Goal: Task Accomplishment & Management: Manage account settings

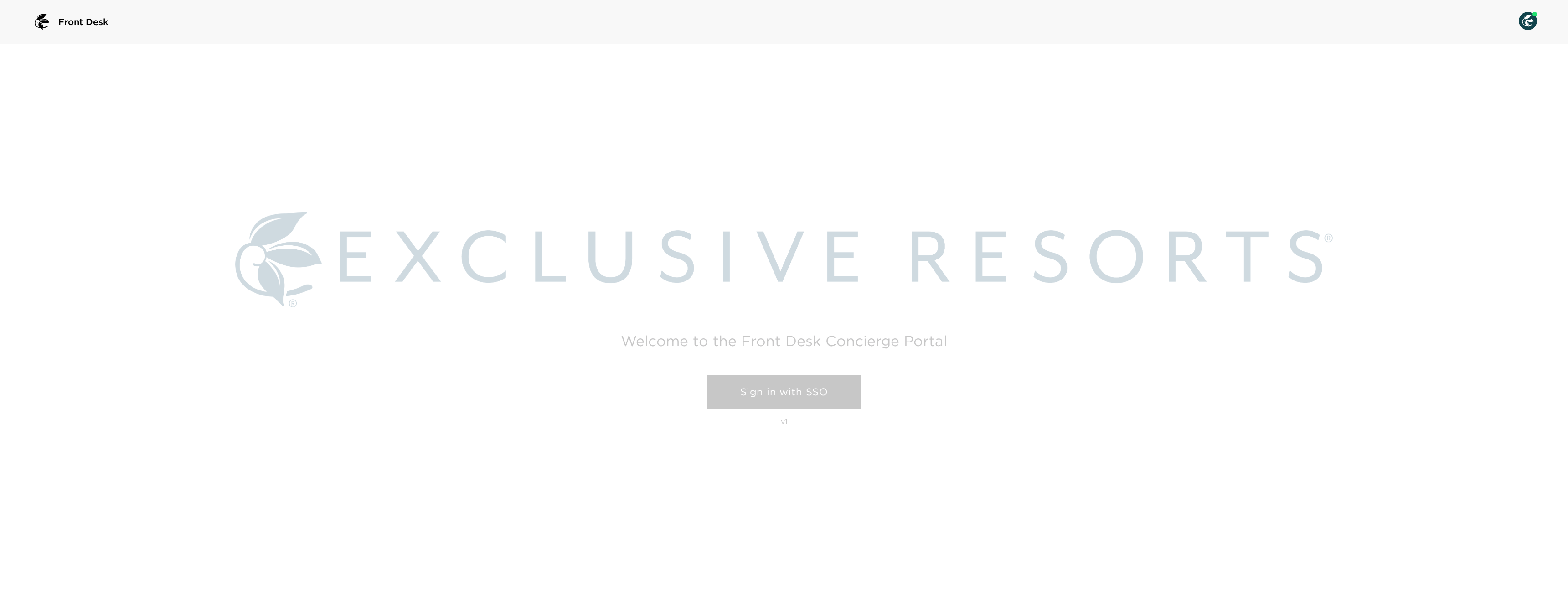
click at [779, 399] on link "Sign in with SSO" at bounding box center [784, 392] width 153 height 35
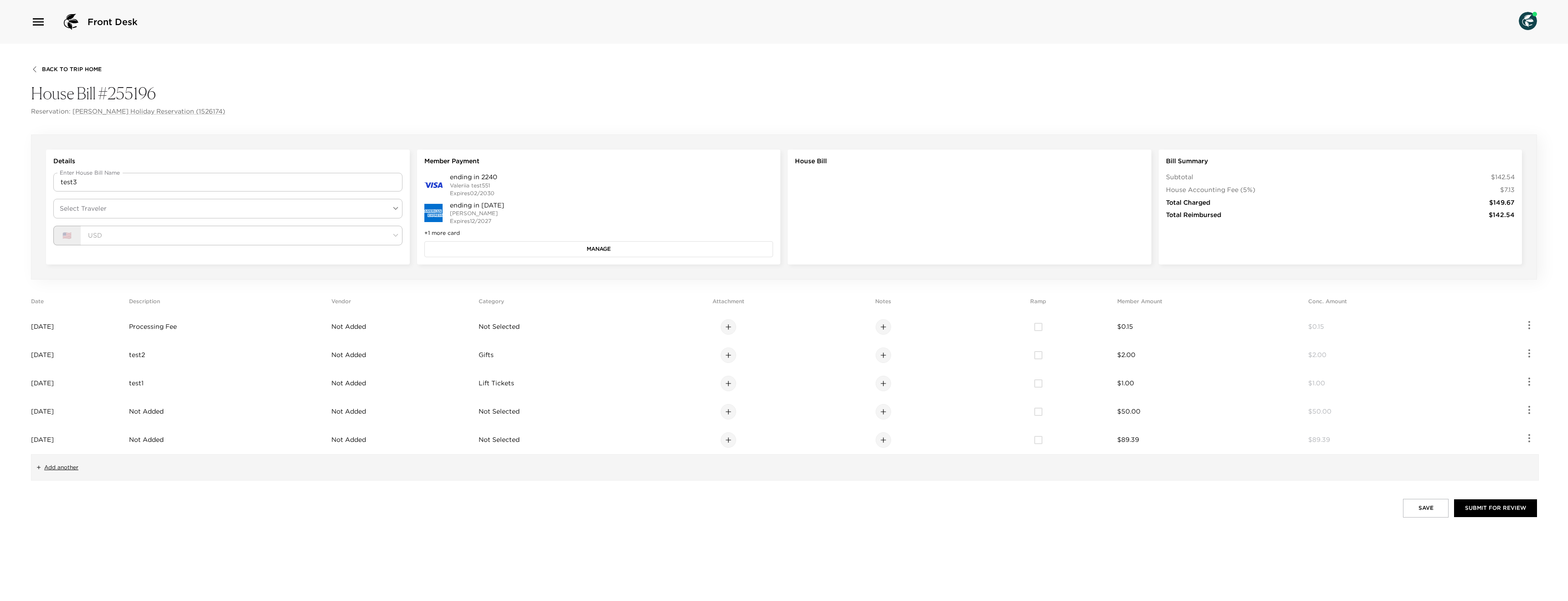
click at [159, 242] on div "USD" at bounding box center [242, 236] width 322 height 19
click at [72, 68] on span "Back To Trip Home" at bounding box center [72, 69] width 60 height 6
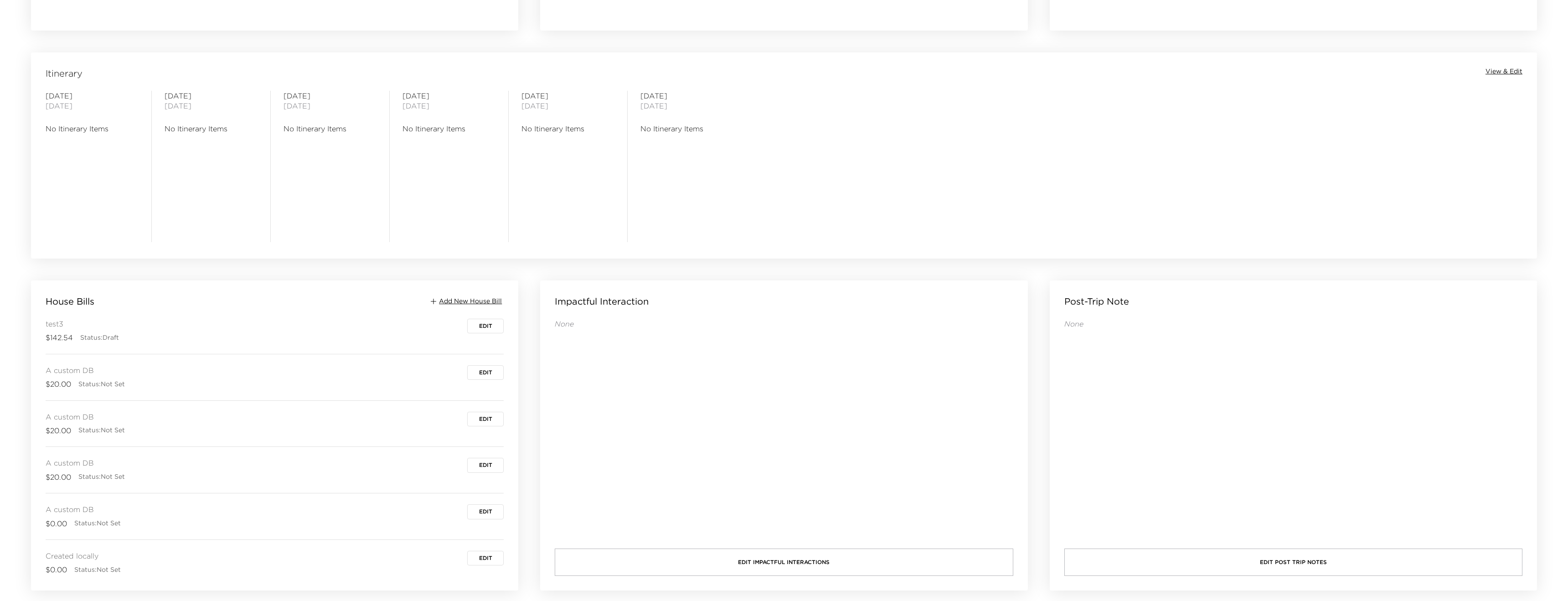
click at [455, 300] on span "Add New House Bill" at bounding box center [470, 301] width 63 height 9
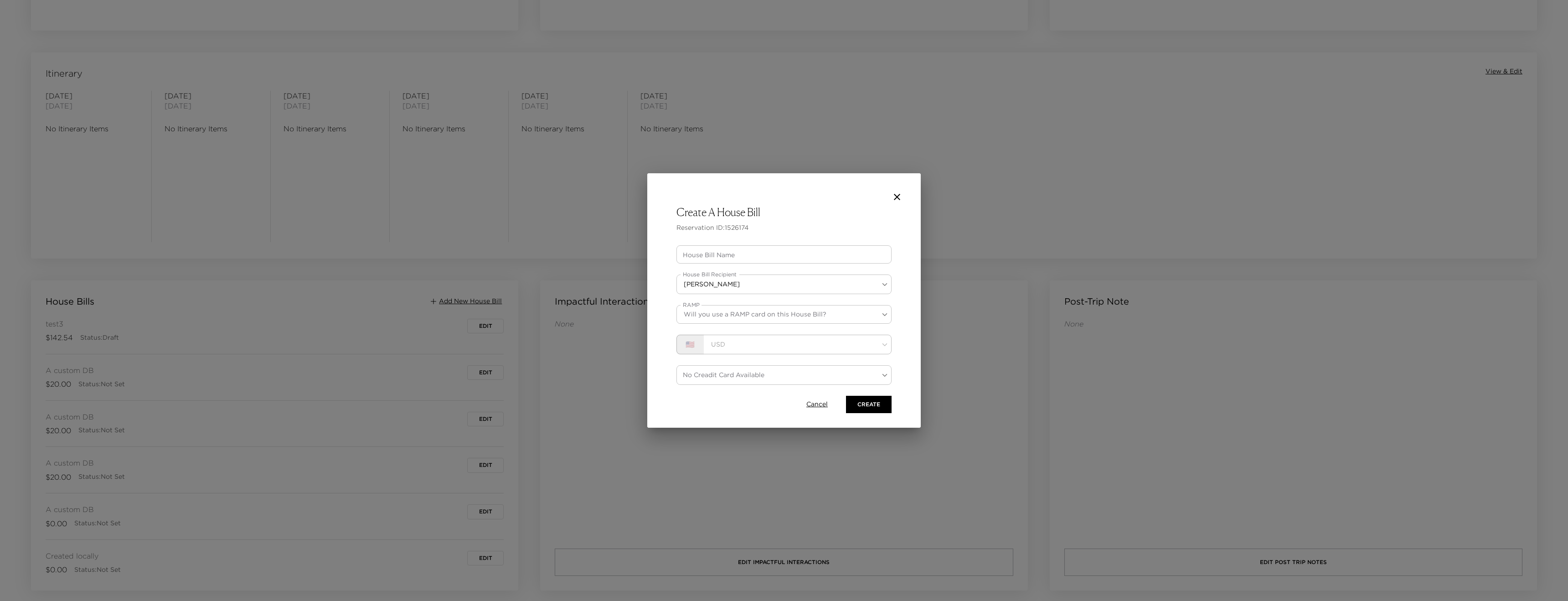
click at [712, 333] on form "House Bill Name House Bill Name House Bill Recipient Loren Holiday dc4d65e8-7a8…" at bounding box center [783, 329] width 215 height 168
click at [709, 347] on div "USD" at bounding box center [797, 345] width 188 height 19
drag, startPoint x: 709, startPoint y: 347, endPoint x: 685, endPoint y: 348, distance: 24.0
click at [705, 348] on div "USD" at bounding box center [797, 345] width 188 height 19
click at [685, 348] on div "🇺🇸" at bounding box center [690, 345] width 27 height 19
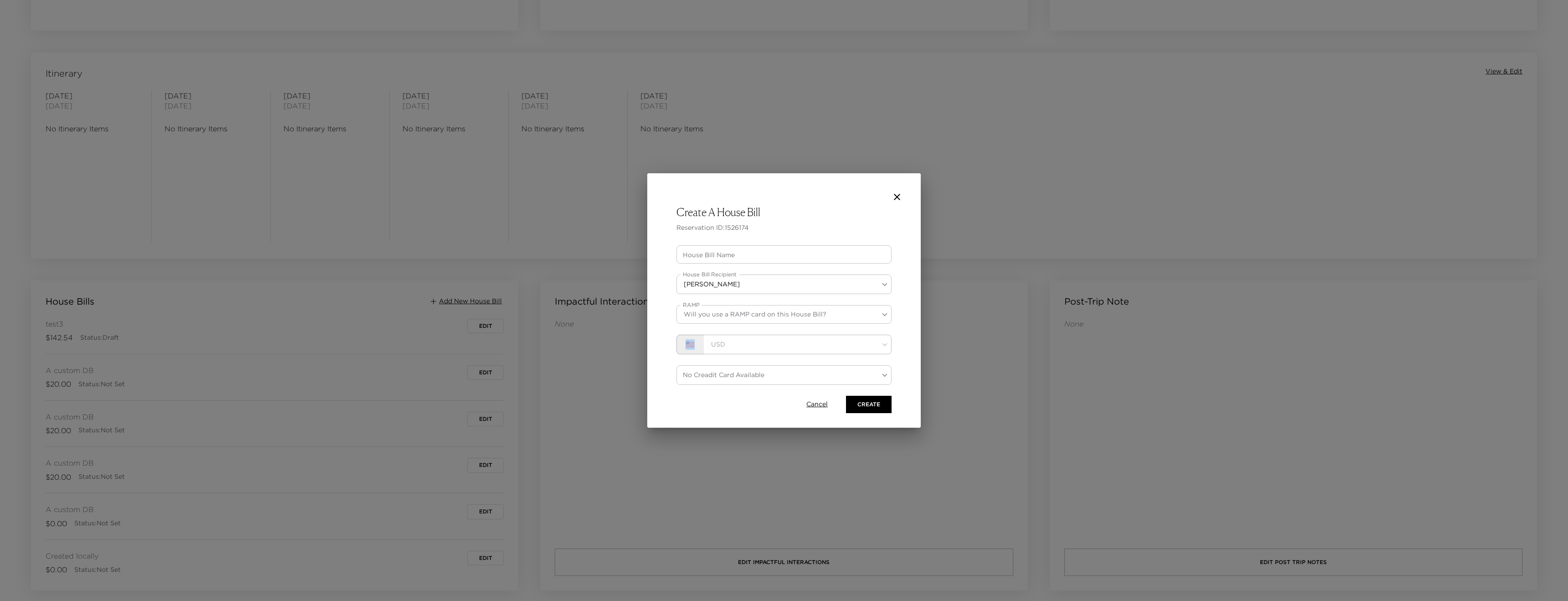
click at [685, 348] on div "🇺🇸" at bounding box center [690, 345] width 27 height 19
click at [690, 347] on div "🇺🇸" at bounding box center [690, 345] width 27 height 19
click at [743, 346] on div "USD" at bounding box center [797, 345] width 188 height 19
click at [894, 199] on icon "close" at bounding box center [897, 197] width 6 height 6
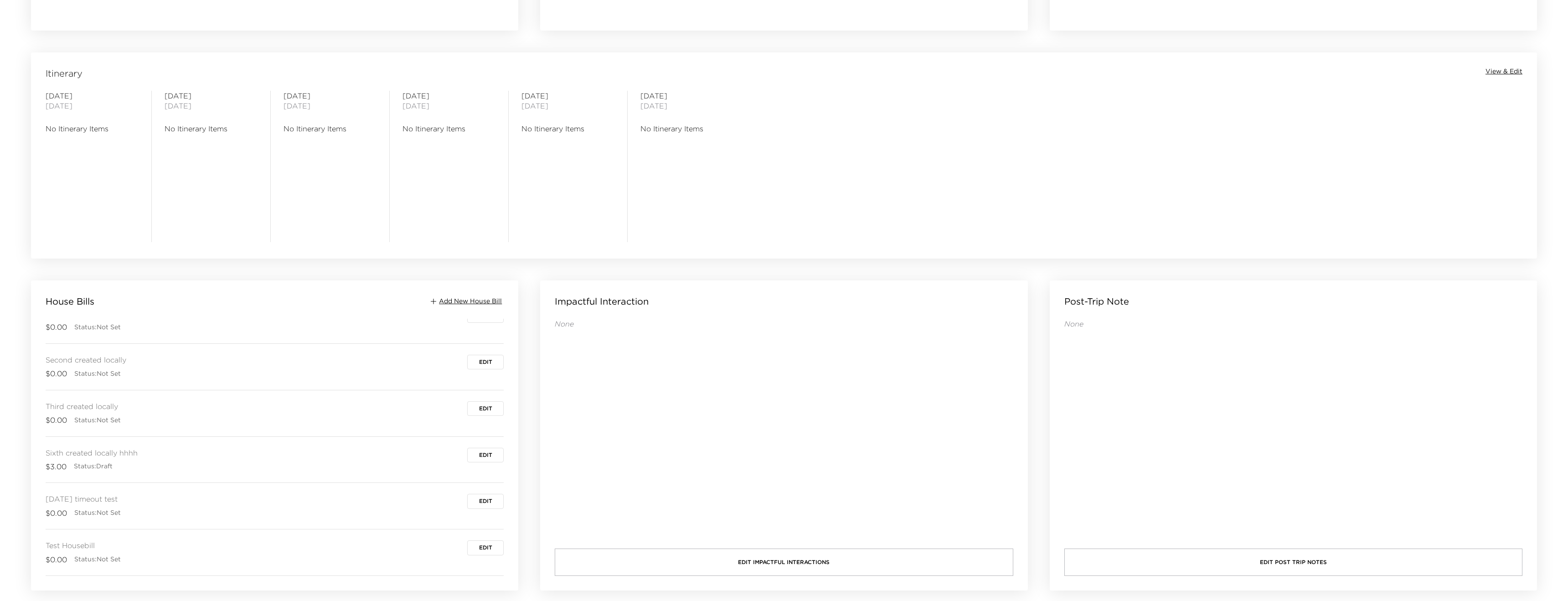
scroll to position [324, 0]
click at [488, 560] on span "Edit" at bounding box center [486, 559] width 13 height 6
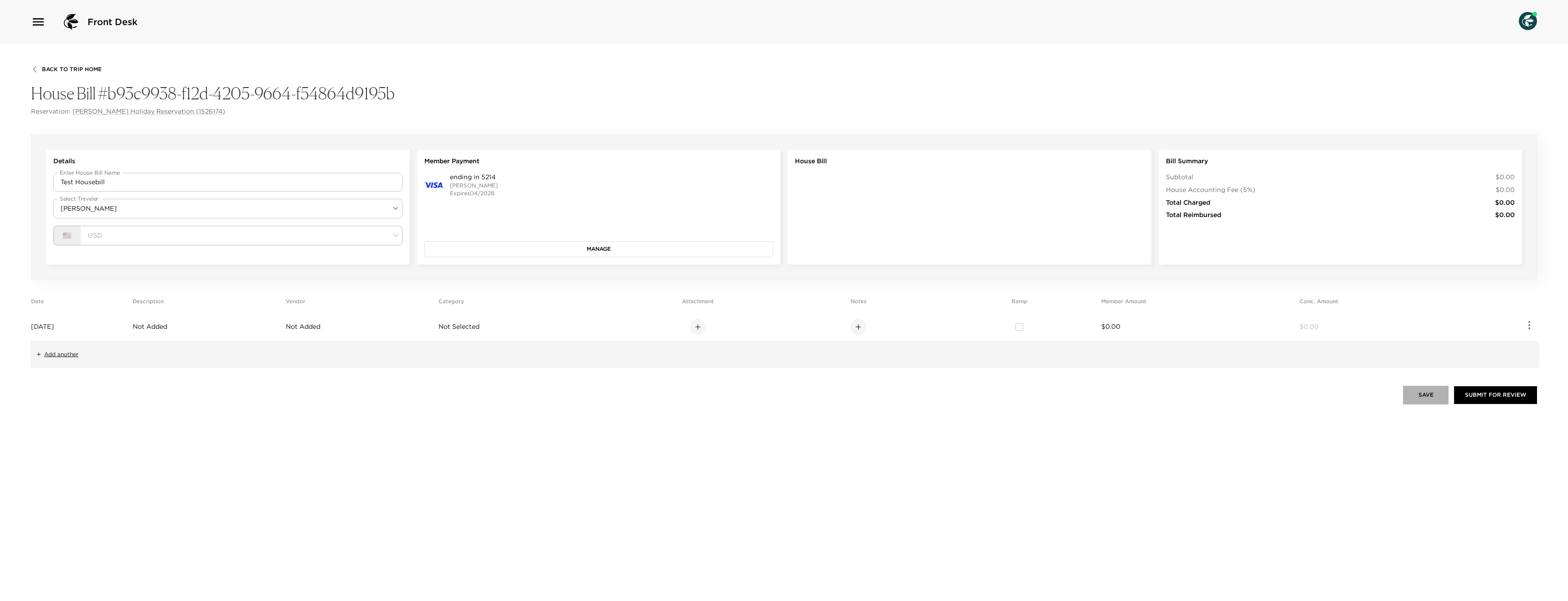
click at [1438, 392] on button "Save" at bounding box center [1426, 395] width 46 height 18
click at [1121, 323] on span "$0.00" at bounding box center [1110, 326] width 19 height 8
click at [1126, 323] on div at bounding box center [1074, 326] width 104 height 15
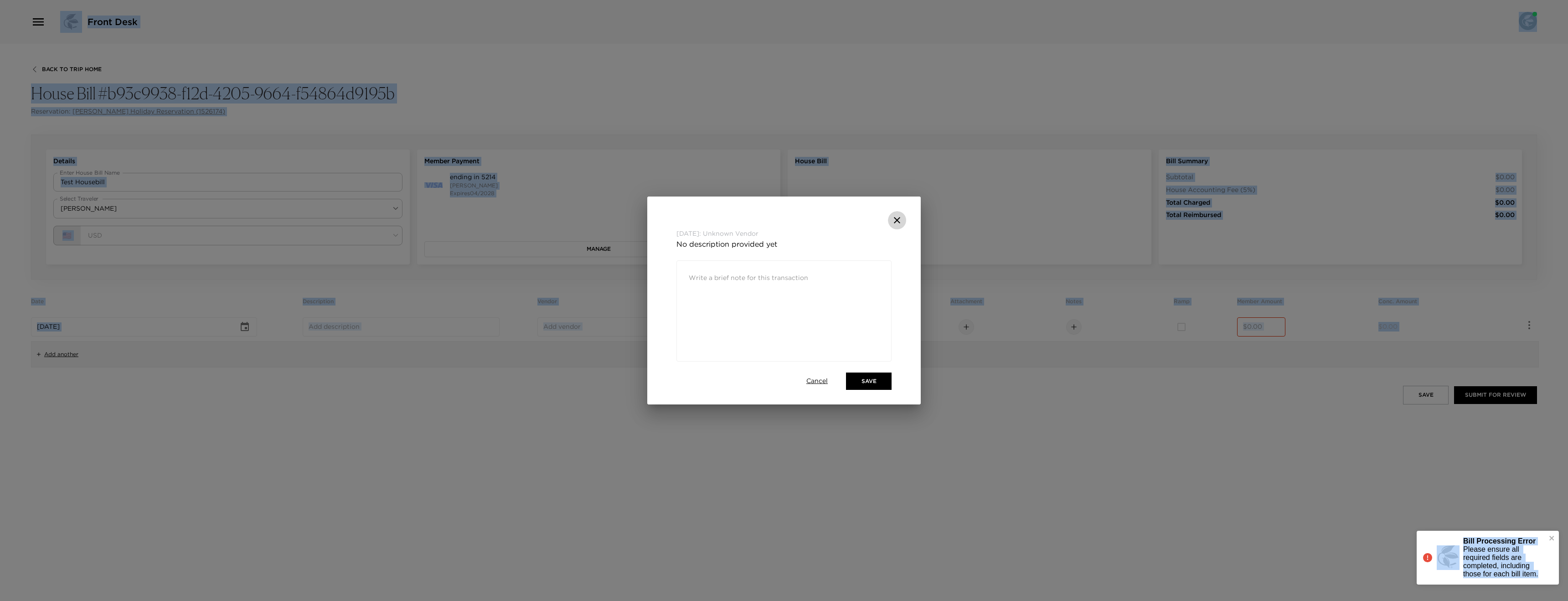
click at [901, 218] on icon "close" at bounding box center [897, 220] width 11 height 11
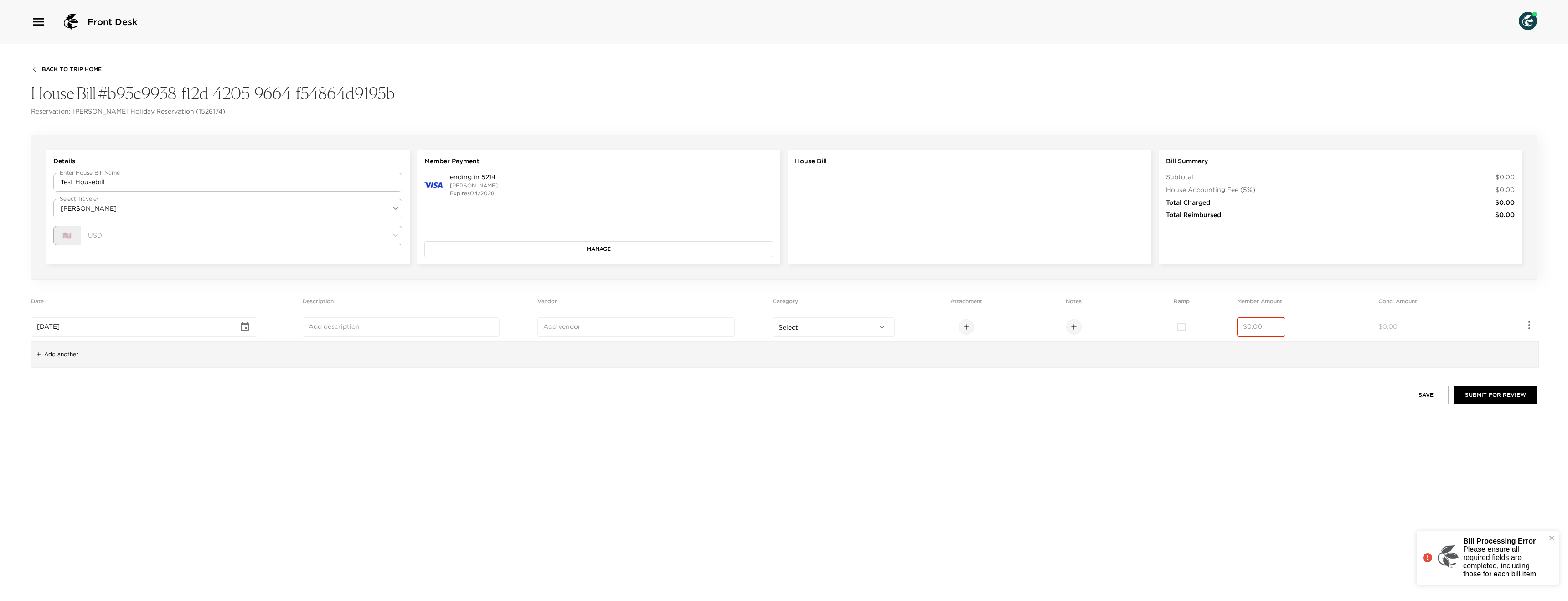
click at [1276, 323] on input "number" at bounding box center [1261, 326] width 37 height 9
type input "10.00"
drag, startPoint x: 1364, startPoint y: 435, endPoint x: 1370, endPoint y: 434, distance: 6.1
click at [1364, 434] on div "Back To Trip Home House Bill #b93c9938-f12d-4205-9664-f54864d9195b Reservation:…" at bounding box center [784, 322] width 1568 height 557
click at [1426, 404] on button "Save" at bounding box center [1426, 395] width 46 height 18
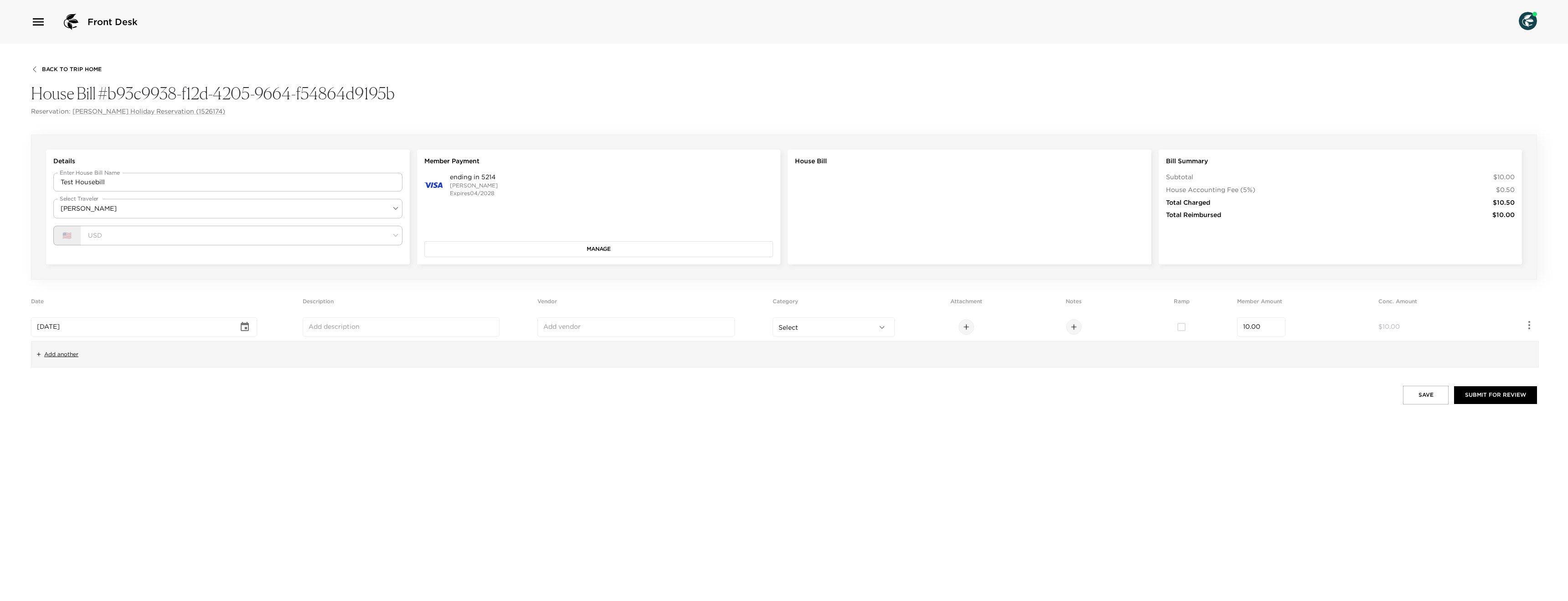
click at [1426, 397] on button "Save" at bounding box center [1426, 395] width 46 height 18
click at [70, 328] on span "Not Selected" at bounding box center [51, 326] width 41 height 8
click at [118, 418] on div "Back To Trip Home House Bill #b93c9938-f12d-4205-9664-f54864d9195b Reservation:…" at bounding box center [784, 322] width 1568 height 557
click at [249, 328] on icon "Choose date" at bounding box center [244, 326] width 8 height 9
click at [76, 382] on button "1" at bounding box center [73, 383] width 16 height 16
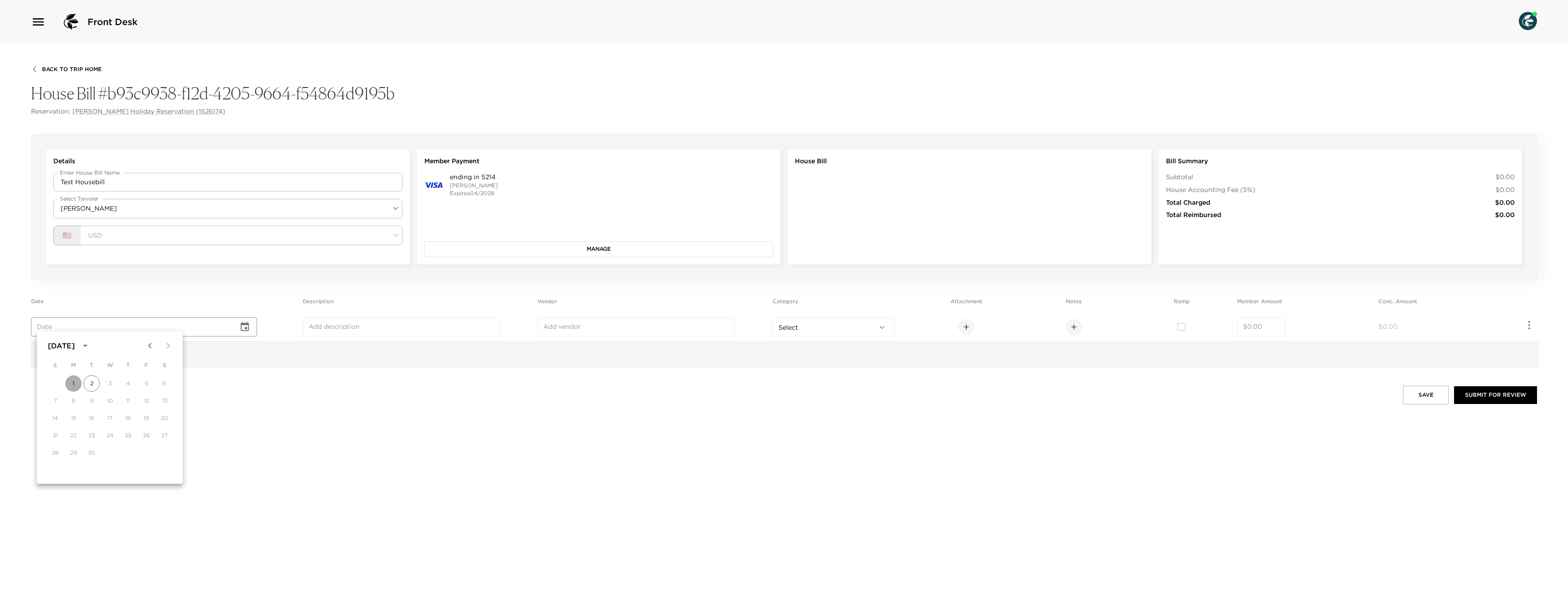
type input "Sep 01, 2025"
click at [1416, 399] on button "Save" at bounding box center [1426, 395] width 46 height 18
click at [949, 416] on div "Back To Trip Home House Bill #b93c9938-f12d-4205-9664-f54864d9195b Reservation:…" at bounding box center [784, 322] width 1568 height 557
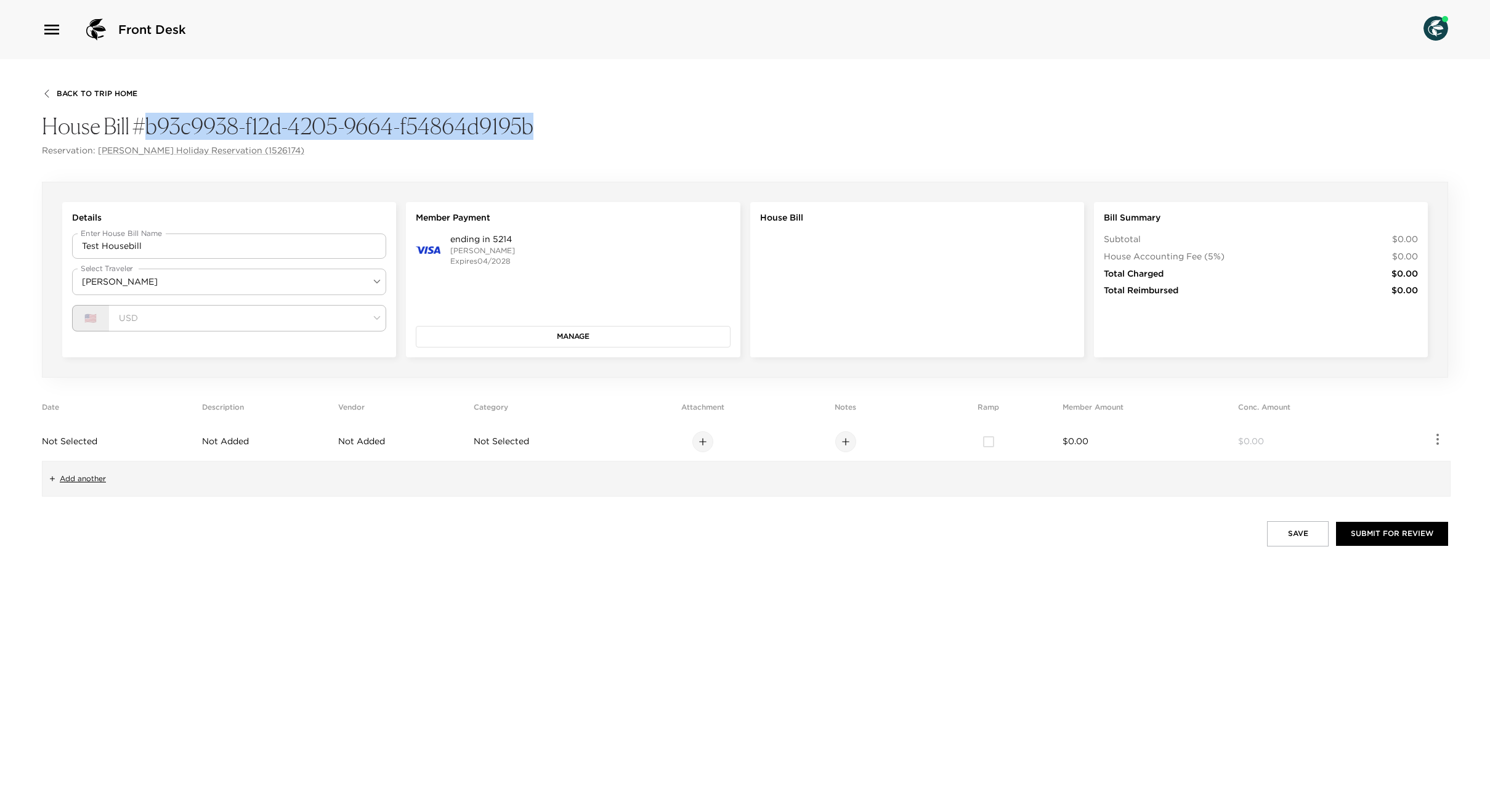
drag, startPoint x: 541, startPoint y: 127, endPoint x: 148, endPoint y: 133, distance: 393.0
click at [148, 133] on h4 "House Bill #b93c9938-f12d-4205-9664-f54864d9195b" at bounding box center [745, 127] width 1407 height 26
copy h4 "b93c9938-f12d-4205-9664-f54864d9195b"
